Goal: Find specific page/section: Find specific page/section

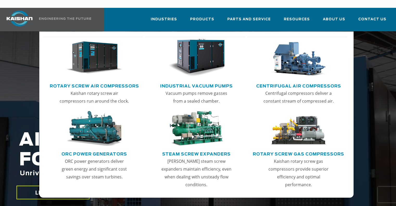
click at [96, 81] on link "Rotary Screw Air Compressors" at bounding box center [94, 85] width 89 height 8
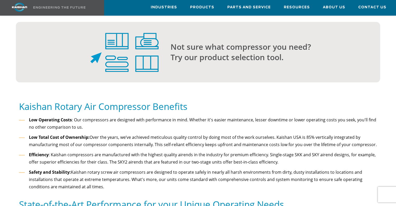
scroll to position [484, 0]
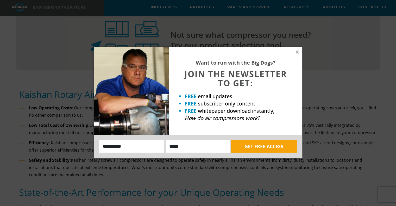
click at [58, 160] on div "Want to run with the Big Dogs? JOIN THE NEWSLETTER TO GET: FREE email updates F…" at bounding box center [198, 103] width 396 height 206
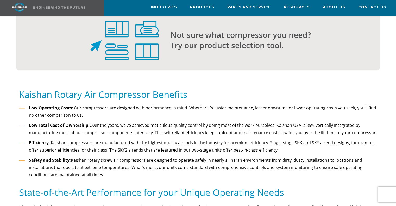
click at [213, 122] on li "Low Total Cost of Ownership: Over the years, we’ve achieved meticulous quality …" at bounding box center [198, 129] width 358 height 15
